Goal: Transaction & Acquisition: Book appointment/travel/reservation

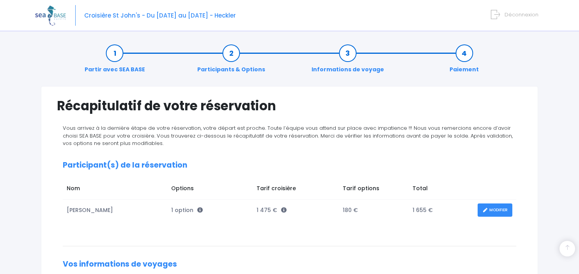
scroll to position [325, 0]
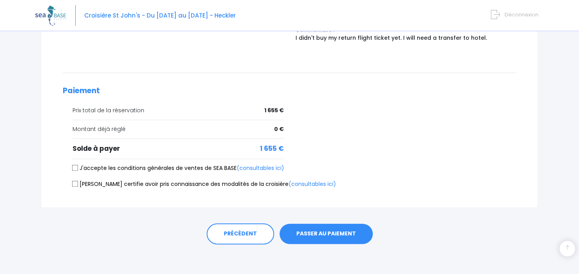
click at [74, 165] on input "J'accepte les conditions générales de ventes de SEA BASE (consultables ici)" at bounding box center [75, 168] width 6 height 6
checkbox input "true"
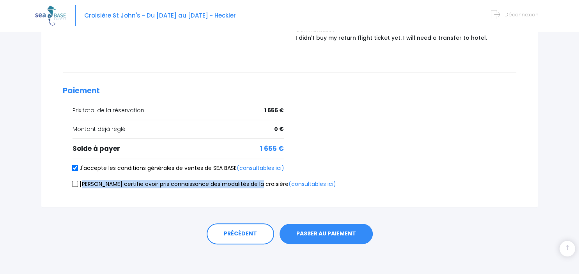
drag, startPoint x: 83, startPoint y: 183, endPoint x: 253, endPoint y: 184, distance: 170.0
click at [253, 184] on label "Je certifie avoir pris connaissance des modalités de la croisière (consultables…" at bounding box center [205, 184] width 264 height 8
click at [289, 181] on link "(consultables ici)" at bounding box center [313, 184] width 48 height 8
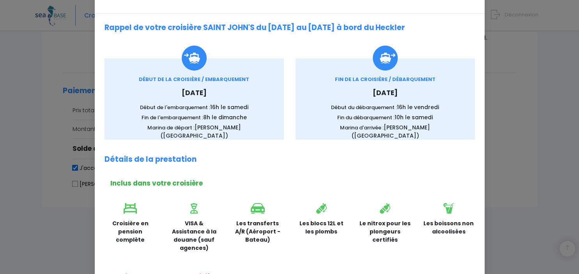
scroll to position [43, 0]
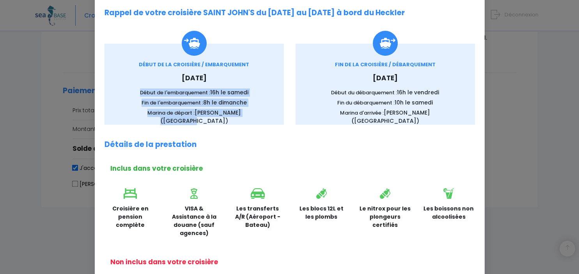
drag, startPoint x: 141, startPoint y: 92, endPoint x: 258, endPoint y: 115, distance: 119.2
click at [258, 115] on div "DÉBUT DE LA CROISIÈRE / EMBARQUEMENT Samedi 11 octobre 2025 Début de l'embarque…" at bounding box center [194, 93] width 156 height 64
copy div "Début de l'embarquement : 16h le samedi Fin de l'embarquement : 8h le dimanche …"
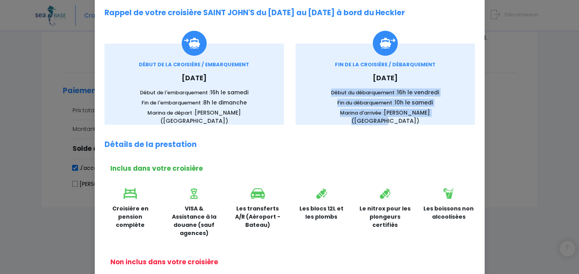
drag, startPoint x: 332, startPoint y: 91, endPoint x: 443, endPoint y: 115, distance: 114.1
click at [443, 115] on div "FIN DE LA CROISIÈRE / DÉBARQUEMENT Samedi 18 octobre 2025 Début du débarquement…" at bounding box center [385, 93] width 156 height 64
copy div "Début du débarquement : 16h le vendredi Fin du débarquement : 10h le samedi Mar…"
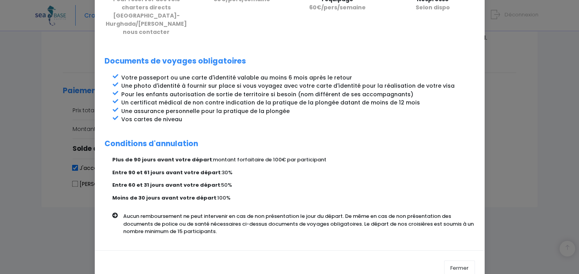
scroll to position [357, 0]
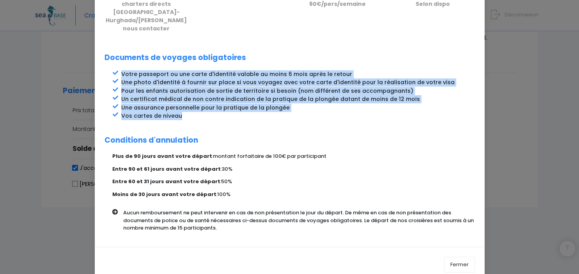
drag, startPoint x: 122, startPoint y: 57, endPoint x: 184, endPoint y: 100, distance: 75.9
click at [184, 100] on ul "Votre passeport ou une carte d'identité valable au moins 6 mois après le retour…" at bounding box center [298, 95] width 354 height 50
copy ul "Votre passeport ou une carte d'identité valable au moins 6 mois après le retour…"
drag, startPoint x: 226, startPoint y: 212, endPoint x: 124, endPoint y: 198, distance: 102.8
click at [123, 209] on p "Aucun remboursement ne peut intervenir en cas de non présentation le jour du dé…" at bounding box center [302, 220] width 358 height 23
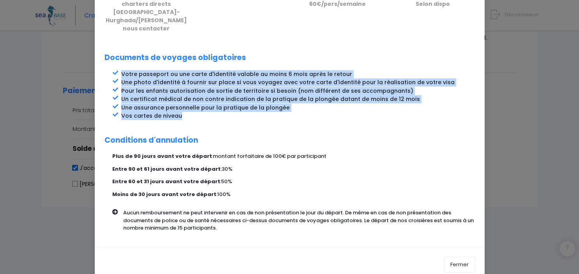
copy p "Aucun remboursement ne peut intervenir en cas de non présentation le jour du dé…"
click at [459, 257] on button "Fermer" at bounding box center [459, 265] width 31 height 16
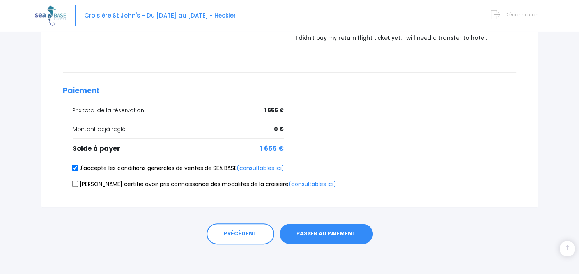
click at [77, 183] on label "Je certifie avoir pris connaissance des modalités de la croisière (consultables…" at bounding box center [205, 184] width 264 height 8
click at [77, 183] on input "Je certifie avoir pris connaissance des modalités de la croisière (consultables…" at bounding box center [75, 184] width 6 height 6
checkbox input "true"
click at [328, 234] on button "PASSER AU PAIEMENT" at bounding box center [326, 234] width 93 height 20
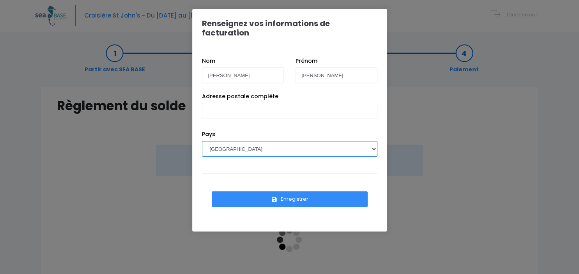
select select "PL"
click option "POLOGNE" at bounding box center [0, 0] width 0 height 0
drag, startPoint x: 244, startPoint y: 88, endPoint x: 248, endPoint y: 91, distance: 5.0
click at [245, 92] on label "Adresse postale complète" at bounding box center [240, 96] width 76 height 8
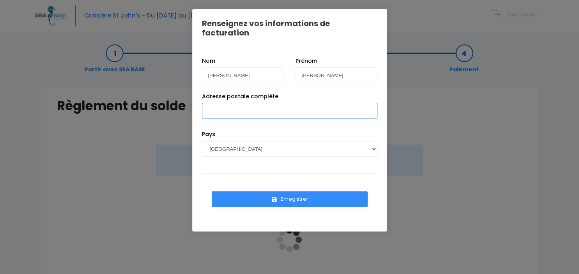
click at [238, 103] on input "Adresse postale complète" at bounding box center [290, 111] width 176 height 16
type input "Sloneckiego 6/89 , 31-417 Krakow, Poland"
click at [289, 191] on button "Enregistrer" at bounding box center [290, 199] width 156 height 16
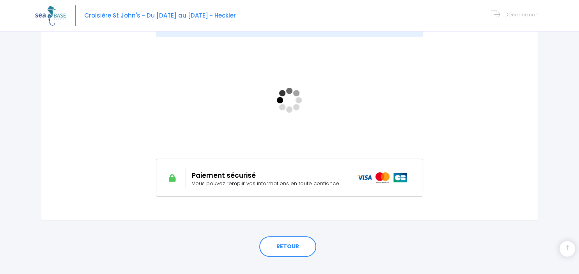
scroll to position [153, 0]
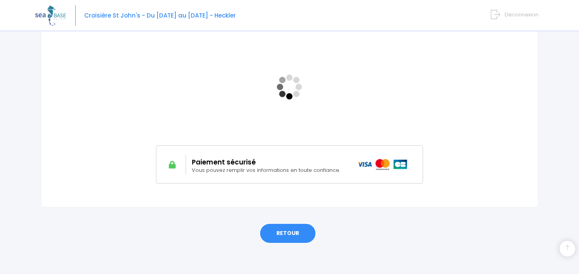
click at [286, 236] on link "RETOUR" at bounding box center [287, 233] width 57 height 21
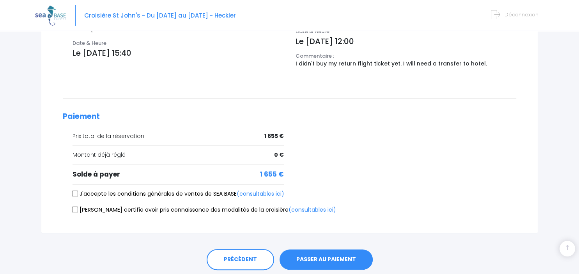
scroll to position [325, 0]
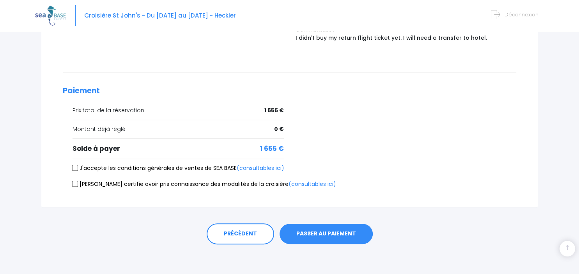
click at [73, 164] on label "J'accepte les conditions générales de ventes de SEA BASE (consultables ici)" at bounding box center [179, 168] width 212 height 8
click at [73, 165] on input "J'accepte les conditions générales de ventes de SEA BASE (consultables ici)" at bounding box center [75, 168] width 6 height 6
checkbox input "true"
click at [78, 183] on input "Je certifie avoir pris connaissance des modalités de la croisière (consultables…" at bounding box center [75, 184] width 6 height 6
checkbox input "true"
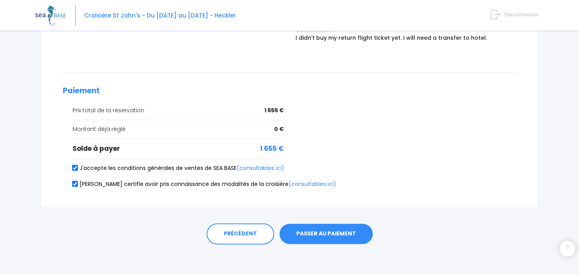
click at [322, 236] on button "PASSER AU PAIEMENT" at bounding box center [326, 234] width 93 height 20
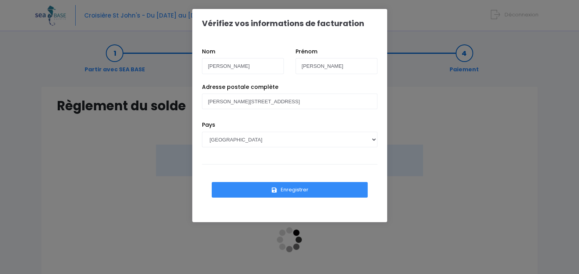
click at [294, 188] on button "Enregistrer" at bounding box center [290, 190] width 156 height 16
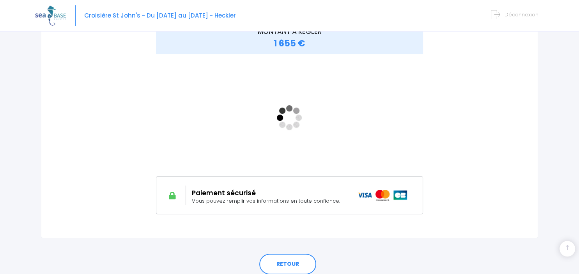
scroll to position [123, 0]
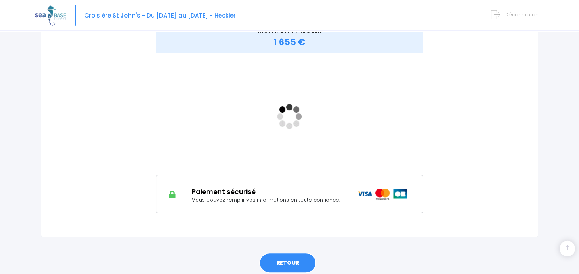
click at [294, 261] on link "RETOUR" at bounding box center [287, 263] width 57 height 21
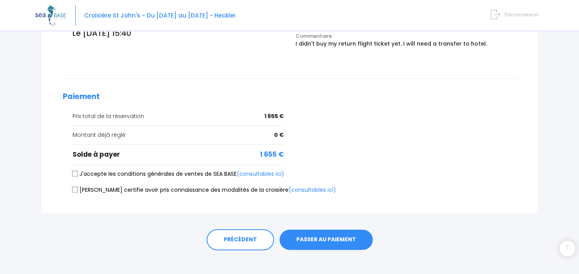
scroll to position [325, 0]
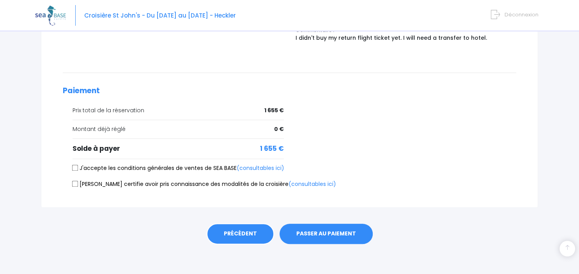
click at [244, 230] on link "PRÉCÉDENT" at bounding box center [240, 233] width 67 height 21
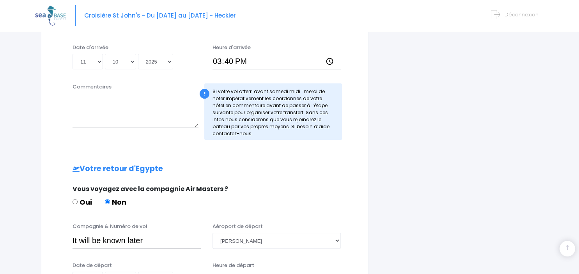
scroll to position [410, 0]
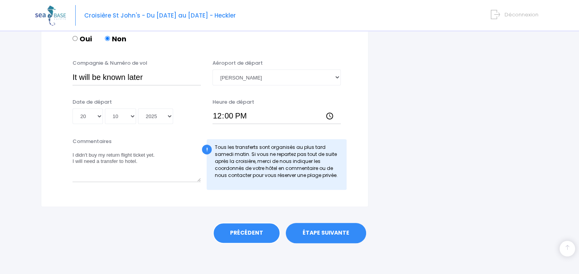
click at [254, 234] on link "PRÉCÉDENT" at bounding box center [246, 233] width 67 height 21
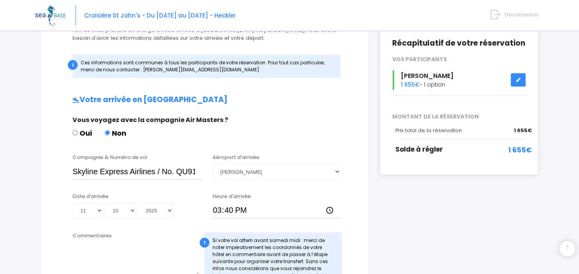
scroll to position [0, 0]
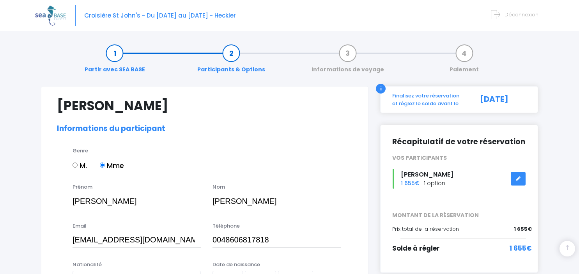
select select "[GEOGRAPHIC_DATA]"
select select "PADI Rescue diver"
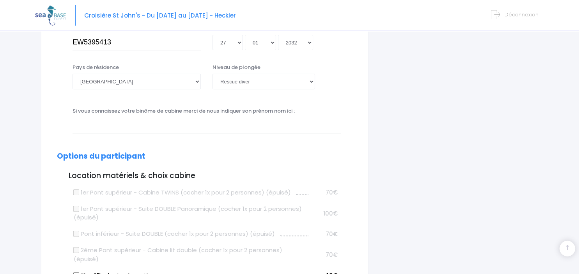
scroll to position [247, 0]
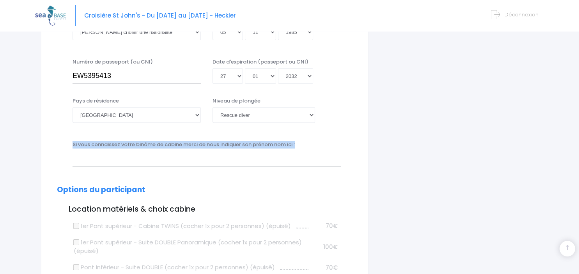
drag, startPoint x: 304, startPoint y: 143, endPoint x: 66, endPoint y: 144, distance: 238.3
click at [66, 144] on div "Si vous connaissez votre binôme de cabine merci de nous indiquer son prénom nom…" at bounding box center [204, 156] width 307 height 31
copy label "Si vous connaissez votre binôme de cabine merci de nous indiquer son prénom nom…"
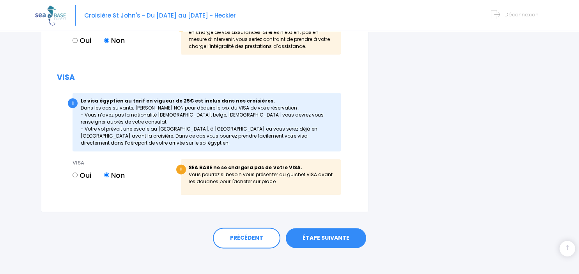
scroll to position [962, 0]
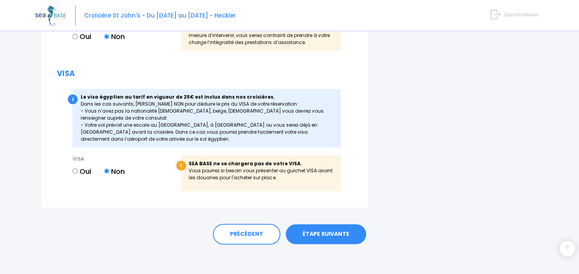
click at [324, 237] on link "ÉTAPE SUIVANTE" at bounding box center [326, 234] width 80 height 20
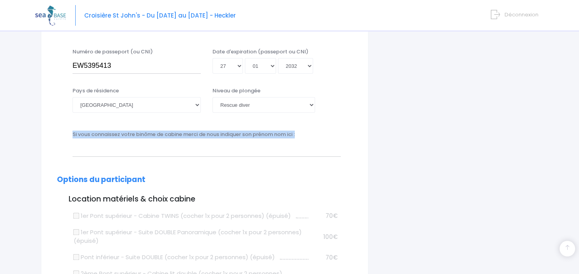
scroll to position [193, 0]
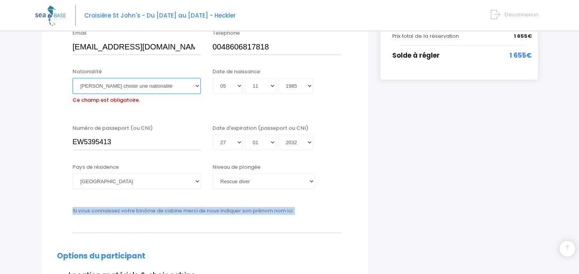
select select "Polonaise"
click option "Polonaise" at bounding box center [0, 0] width 0 height 0
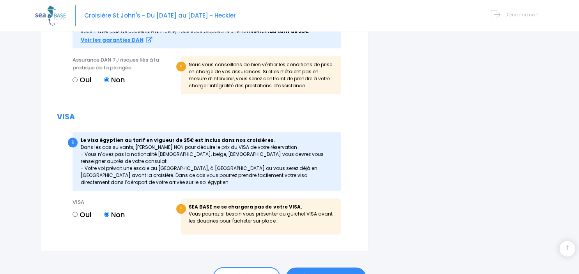
scroll to position [962, 0]
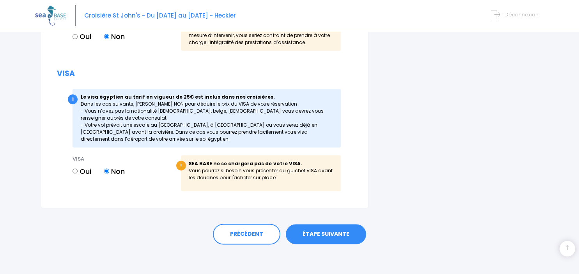
click at [335, 233] on link "ÉTAPE SUIVANTE" at bounding box center [326, 234] width 80 height 20
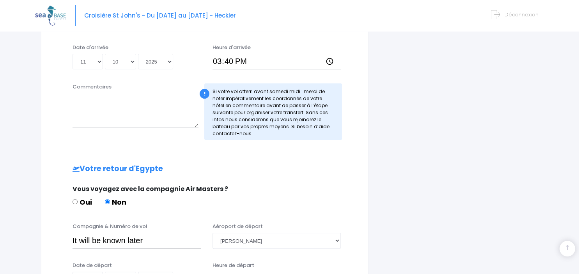
scroll to position [410, 0]
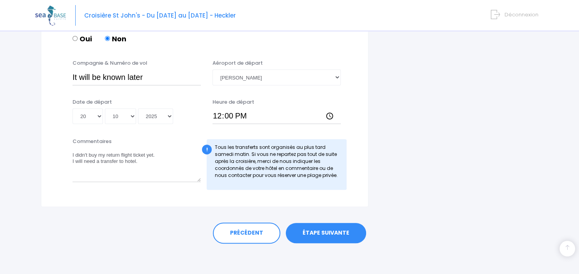
click at [328, 236] on link "ÉTAPE SUIVANTE" at bounding box center [326, 233] width 80 height 20
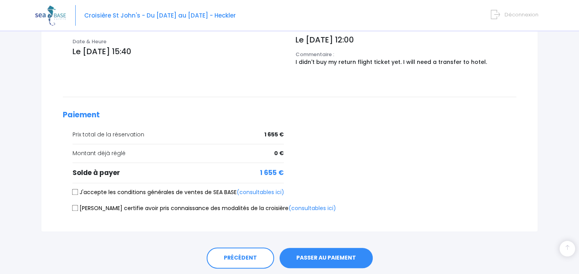
scroll to position [325, 0]
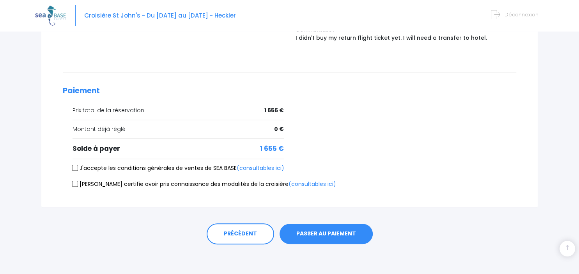
click at [82, 168] on label "J'accepte les conditions générales de ventes de SEA BASE (consultables ici)" at bounding box center [179, 168] width 212 height 8
click at [78, 168] on input "J'accepte les conditions générales de ventes de SEA BASE (consultables ici)" at bounding box center [75, 168] width 6 height 6
checkbox input "true"
click at [79, 182] on label "[PERSON_NAME] certifie avoir pris connaissance des modalités de la croisière (c…" at bounding box center [205, 184] width 264 height 8
click at [78, 182] on input "[PERSON_NAME] certifie avoir pris connaissance des modalités de la croisière (c…" at bounding box center [75, 184] width 6 height 6
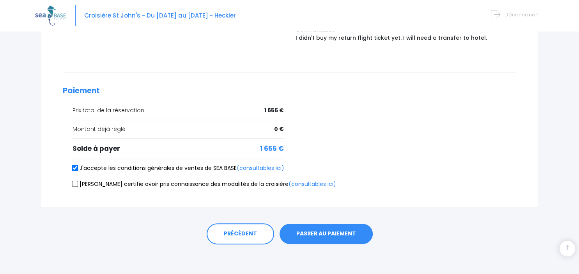
checkbox input "true"
click at [297, 229] on button "PASSER AU PAIEMENT" at bounding box center [326, 234] width 93 height 20
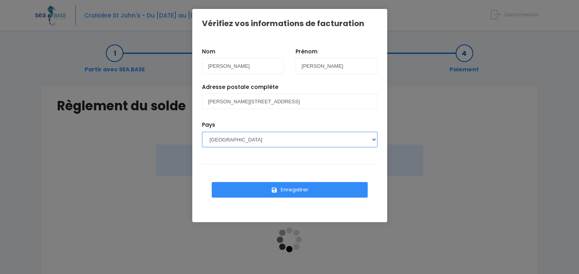
select select "PL"
click option "[GEOGRAPHIC_DATA]" at bounding box center [0, 0] width 0 height 0
click at [289, 189] on button "Enregistrer" at bounding box center [290, 190] width 156 height 16
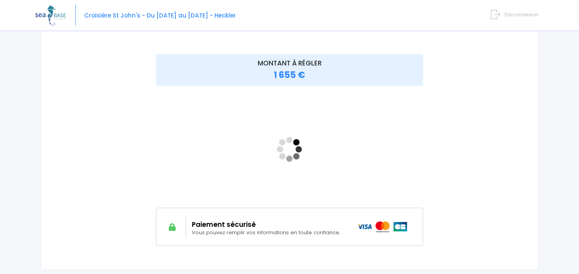
scroll to position [123, 0]
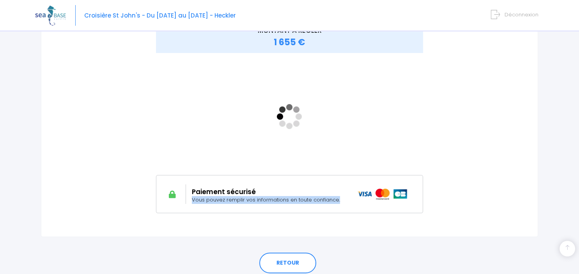
drag, startPoint x: 340, startPoint y: 200, endPoint x: 189, endPoint y: 202, distance: 151.3
click at [189, 202] on div "Paiement sécurisé Vous pouvez remplir vos informations en toute confiance." at bounding box center [269, 194] width 166 height 20
copy span "Vous pouvez remplir vos informations en toute confiance."
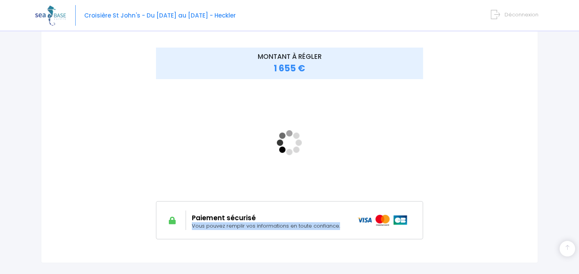
scroll to position [153, 0]
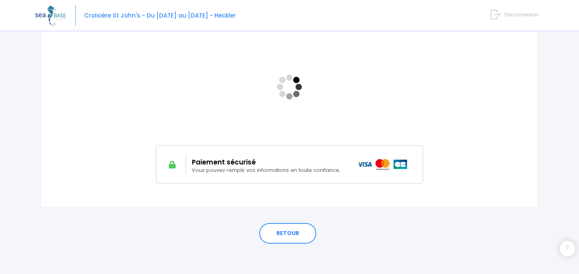
click at [109, 132] on div at bounding box center [96, 87] width 78 height 191
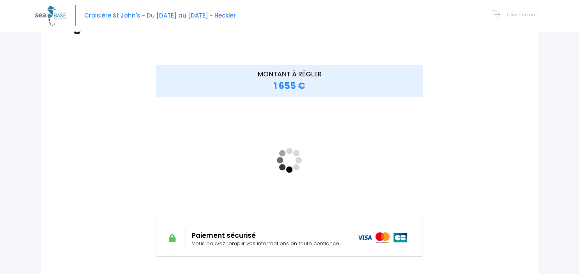
scroll to position [70, 0]
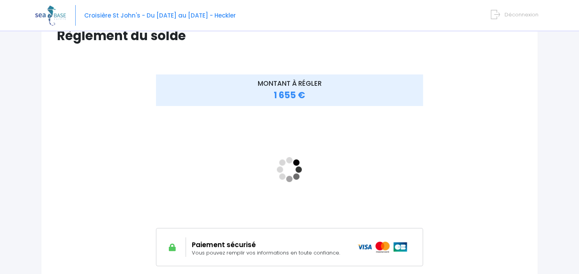
click at [443, 172] on div "MONTANT À RÉGLER 1 655 €" at bounding box center [290, 169] width 310 height 191
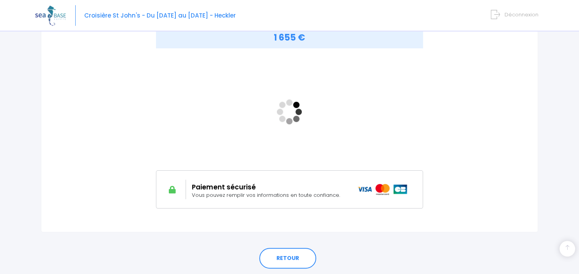
scroll to position [112, 0]
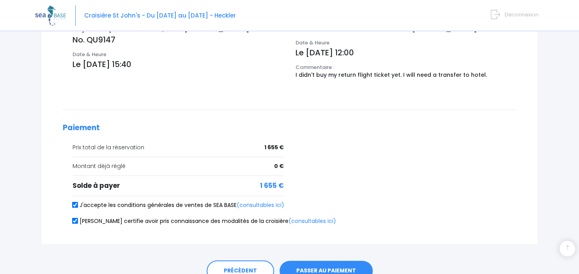
scroll to position [325, 0]
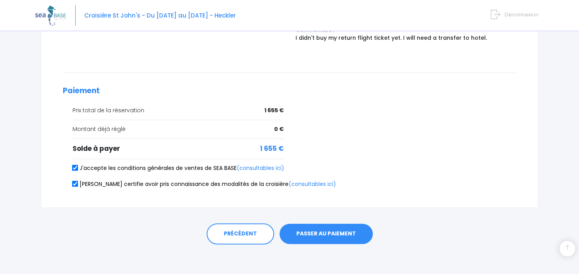
click at [318, 226] on button "PASSER AU PAIEMENT" at bounding box center [326, 234] width 93 height 20
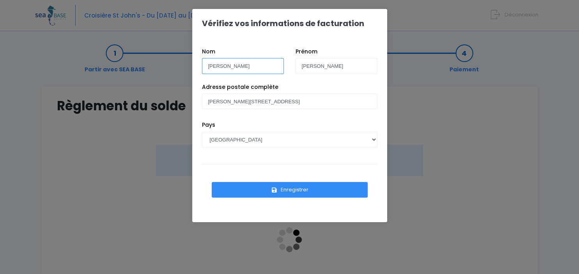
drag, startPoint x: 261, startPoint y: 66, endPoint x: 209, endPoint y: 51, distance: 54.4
click at [209, 51] on div "[PERSON_NAME]" at bounding box center [243, 63] width 94 height 30
drag, startPoint x: 247, startPoint y: 65, endPoint x: 54, endPoint y: 57, distance: 193.2
click at [202, 58] on input "[PERSON_NAME]" at bounding box center [243, 66] width 82 height 16
type input "[PERSON_NAME]"
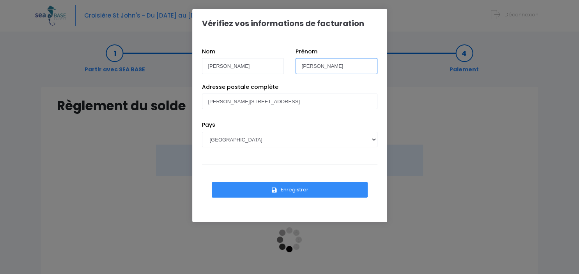
drag, startPoint x: 324, startPoint y: 68, endPoint x: 211, endPoint y: 81, distance: 113.8
click at [296, 74] on input "[PERSON_NAME]" at bounding box center [337, 66] width 82 height 16
click at [212, 182] on button "Enregistrer" at bounding box center [290, 190] width 156 height 16
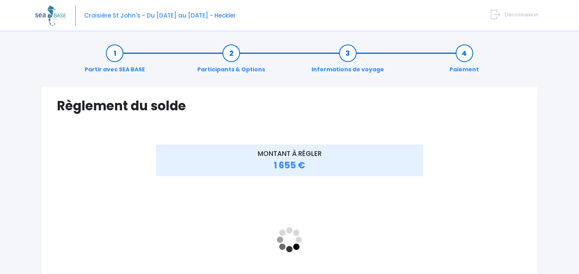
click at [350, 52] on link "Informations de voyage" at bounding box center [348, 61] width 80 height 25
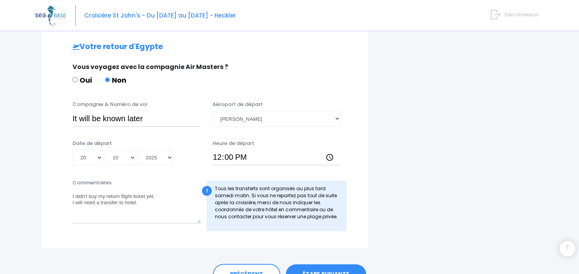
scroll to position [410, 0]
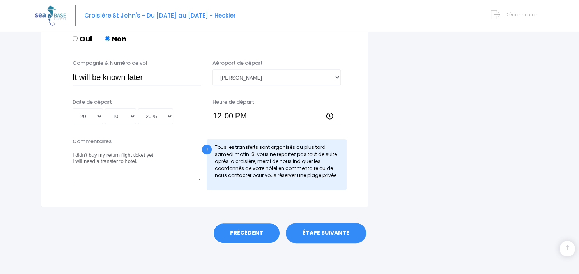
click at [244, 238] on link "PRÉCÉDENT" at bounding box center [246, 233] width 67 height 21
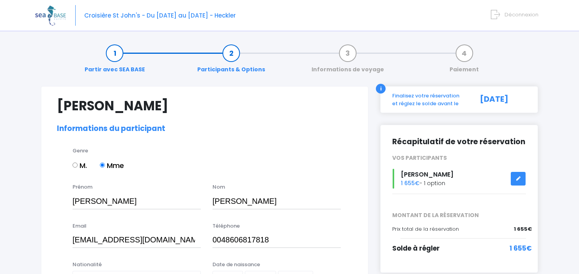
select select "Pologne"
select select "PADI Rescue diver"
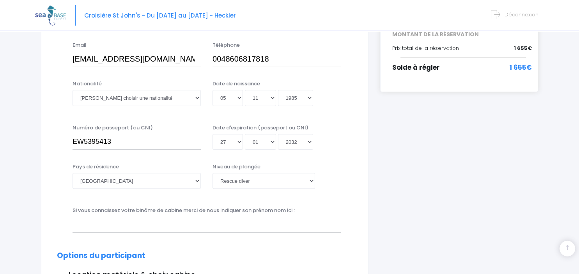
scroll to position [165, 0]
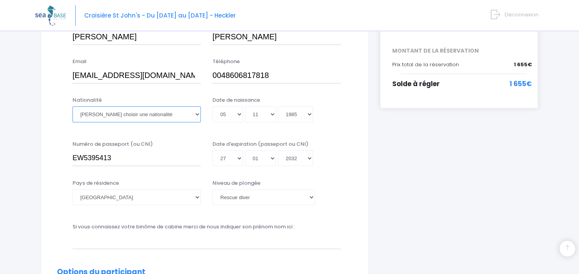
select select "Polonaise"
click option "Polonaise" at bounding box center [0, 0] width 0 height 0
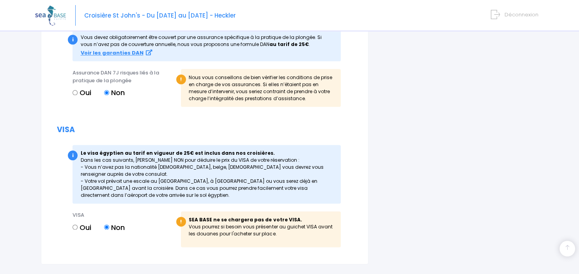
scroll to position [962, 0]
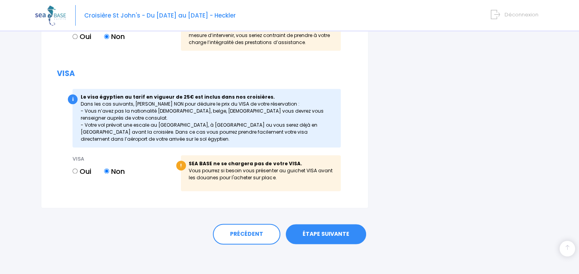
click at [334, 230] on link "ÉTAPE SUIVANTE" at bounding box center [326, 234] width 80 height 20
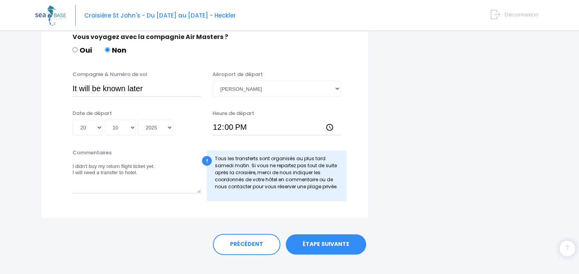
scroll to position [410, 0]
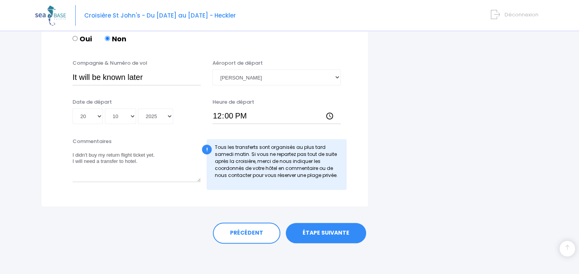
click at [342, 234] on link "ÉTAPE SUIVANTE" at bounding box center [326, 233] width 80 height 20
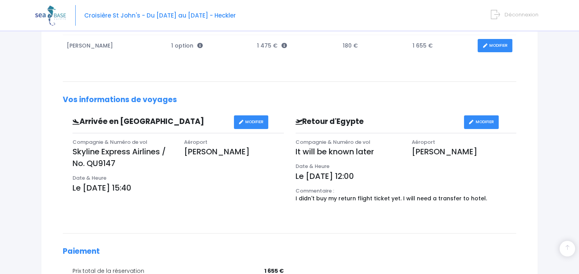
scroll to position [325, 0]
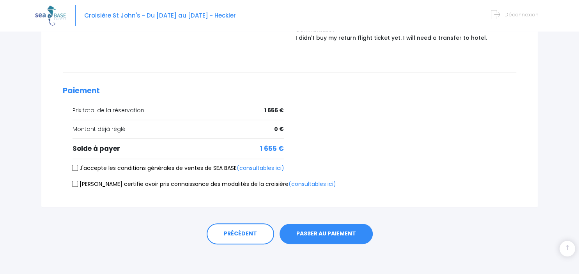
click at [76, 168] on input "J'accepte les conditions générales de ventes de SEA BASE (consultables ici)" at bounding box center [75, 168] width 6 height 6
checkbox input "true"
click at [76, 184] on input "Je certifie avoir pris connaissance des modalités de la croisière (consultables…" at bounding box center [75, 184] width 6 height 6
checkbox input "true"
click at [347, 236] on button "PASSER AU PAIEMENT" at bounding box center [326, 234] width 93 height 20
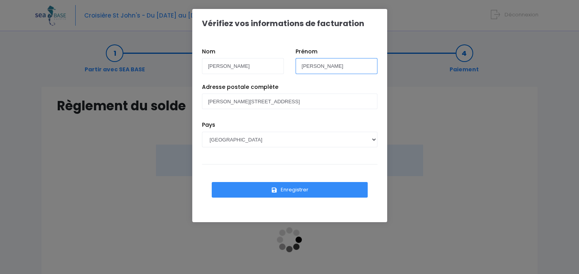
drag, startPoint x: 329, startPoint y: 68, endPoint x: 289, endPoint y: 64, distance: 39.5
click at [289, 66] on div "Nom [PERSON_NAME] Prénom [PERSON_NAME]" at bounding box center [289, 65] width 187 height 35
type input "E"
type input "[PERSON_NAME]"
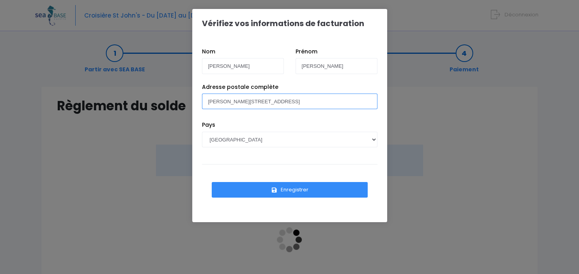
click at [247, 104] on input "[PERSON_NAME][STREET_ADDRESS]" at bounding box center [290, 102] width 176 height 16
click at [293, 128] on div "Pays [GEOGRAPHIC_DATA] [GEOGRAPHIC_DATA], [GEOGRAPHIC_DATA] [GEOGRAPHIC_DATA] […" at bounding box center [289, 140] width 187 height 38
drag, startPoint x: 285, startPoint y: 104, endPoint x: 291, endPoint y: 115, distance: 12.7
click at [285, 105] on input "[PERSON_NAME][STREET_ADDRESS]" at bounding box center [290, 102] width 176 height 16
type input "[PERSON_NAME][STREET_ADDRESS]"
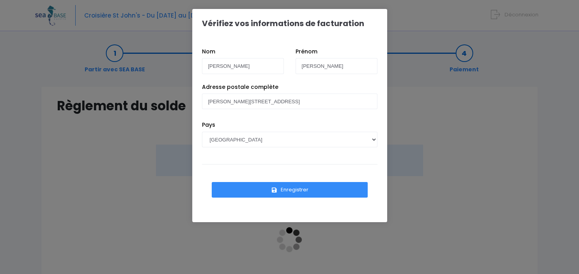
click at [298, 128] on div "Pays [GEOGRAPHIC_DATA] [GEOGRAPHIC_DATA], [GEOGRAPHIC_DATA] [GEOGRAPHIC_DATA] […" at bounding box center [289, 140] width 187 height 38
select select "PL"
click option "[GEOGRAPHIC_DATA]" at bounding box center [0, 0] width 0 height 0
click at [290, 191] on button "Enregistrer" at bounding box center [290, 190] width 156 height 16
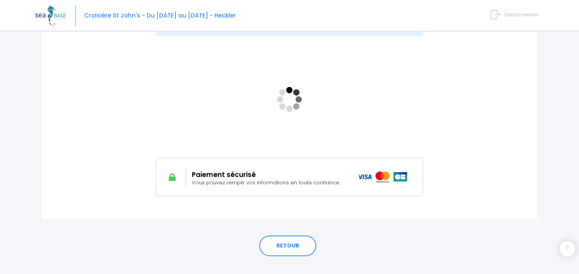
scroll to position [153, 0]
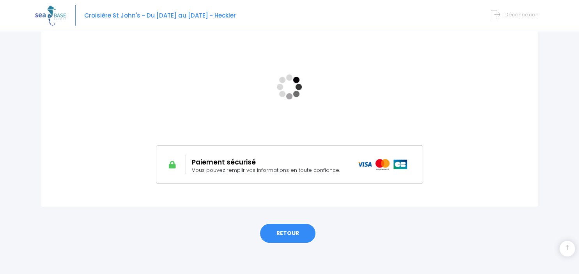
click at [284, 231] on link "RETOUR" at bounding box center [287, 233] width 57 height 21
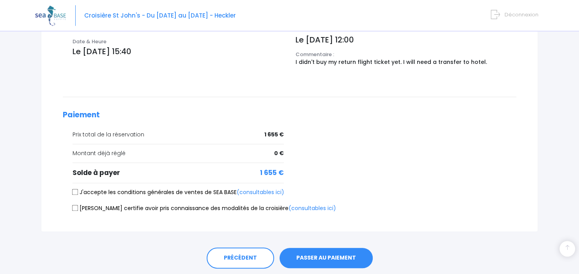
scroll to position [325, 0]
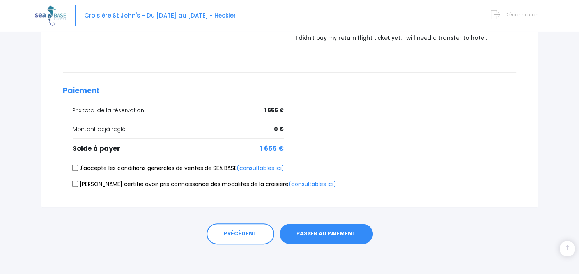
click at [326, 232] on button "PASSER AU PAIEMENT" at bounding box center [326, 234] width 93 height 20
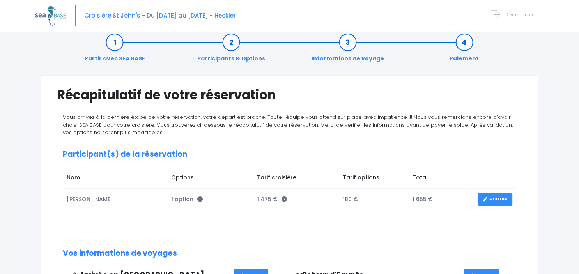
scroll to position [0, 0]
